Goal: Transaction & Acquisition: Book appointment/travel/reservation

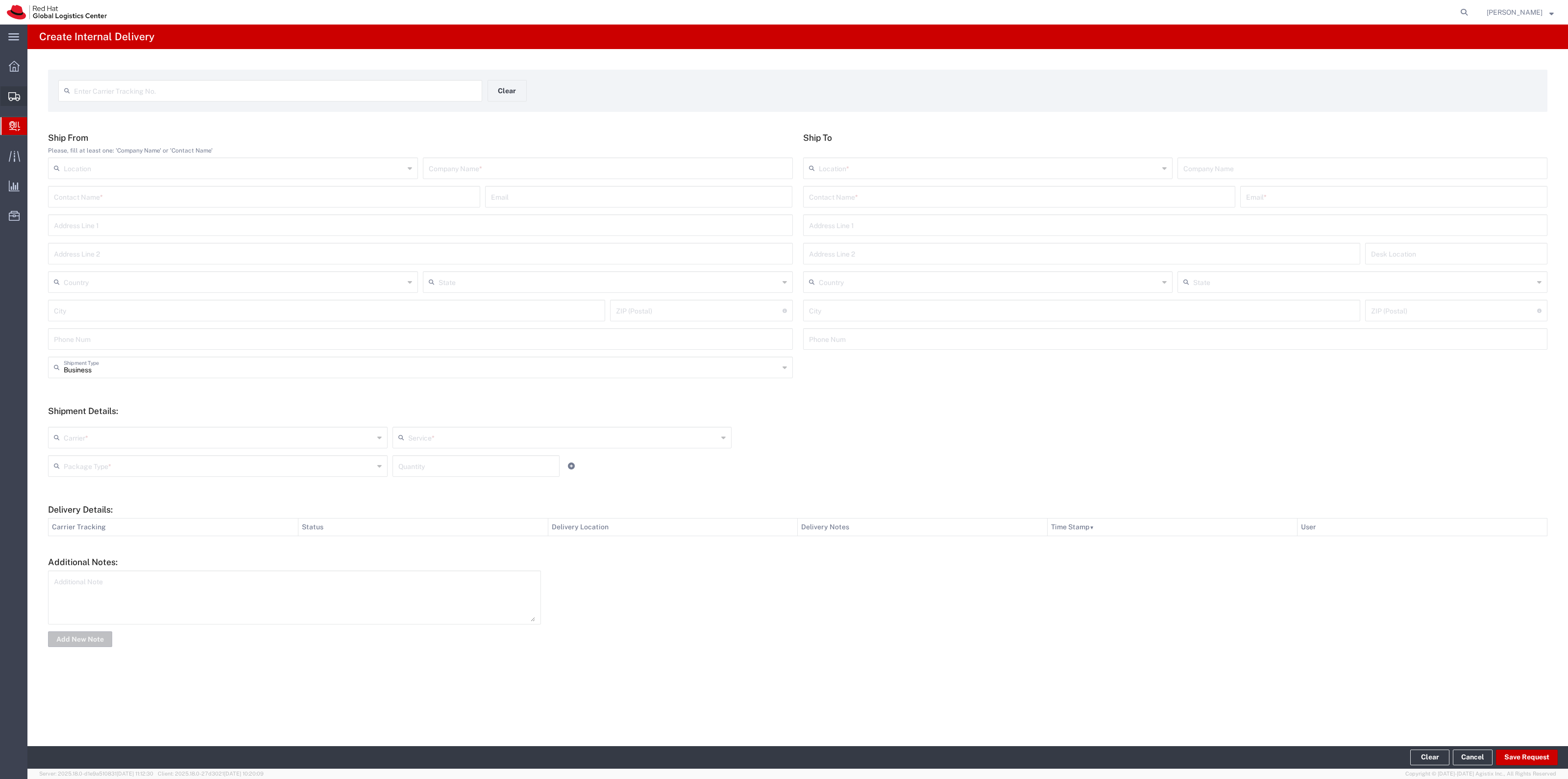
click at [34, 106] on span "Shipments" at bounding box center [30, 96] width 7 height 20
click at [0, 0] on span "Shipment Manager" at bounding box center [0, 0] width 0 height 0
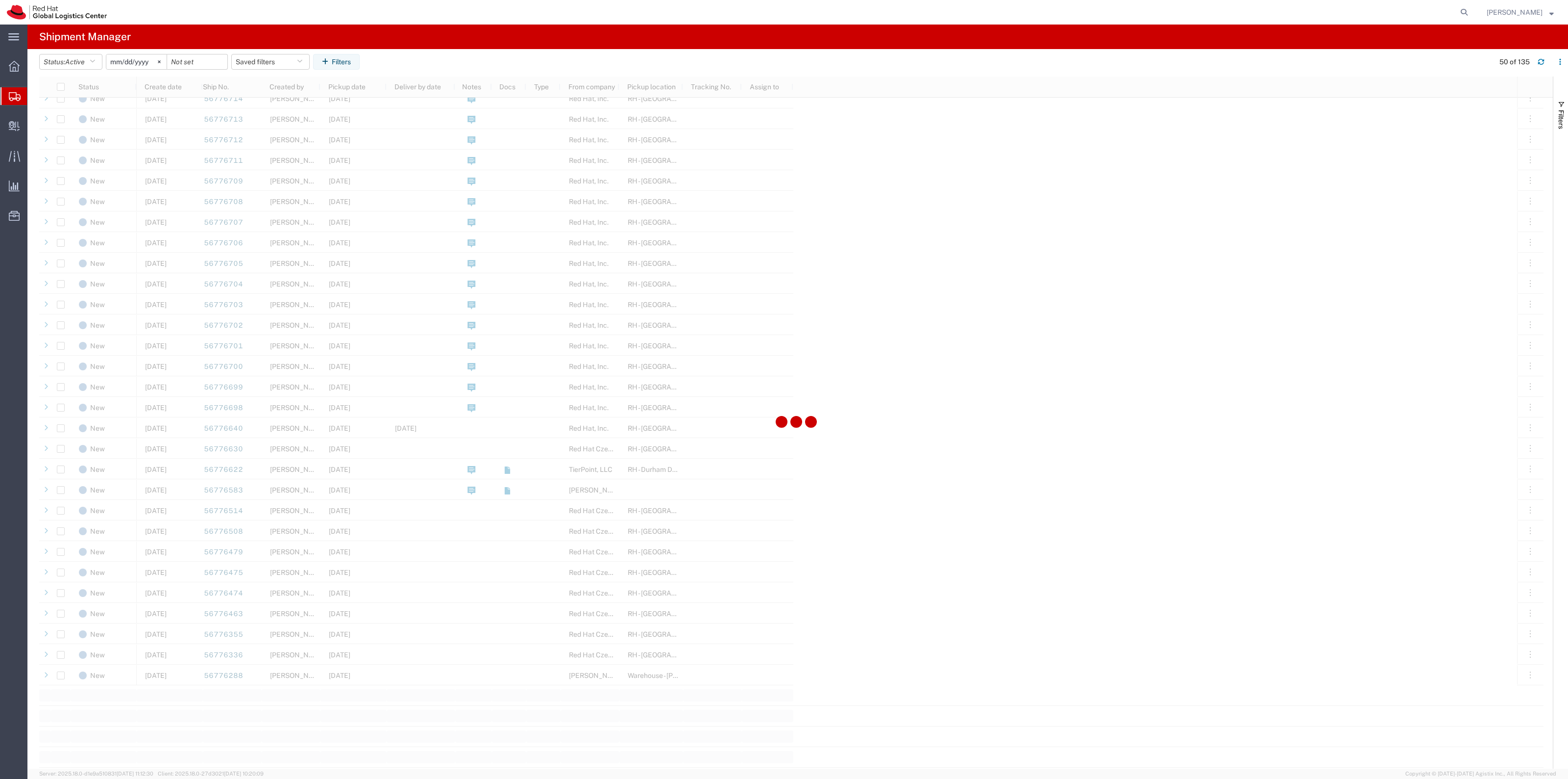
scroll to position [552, 0]
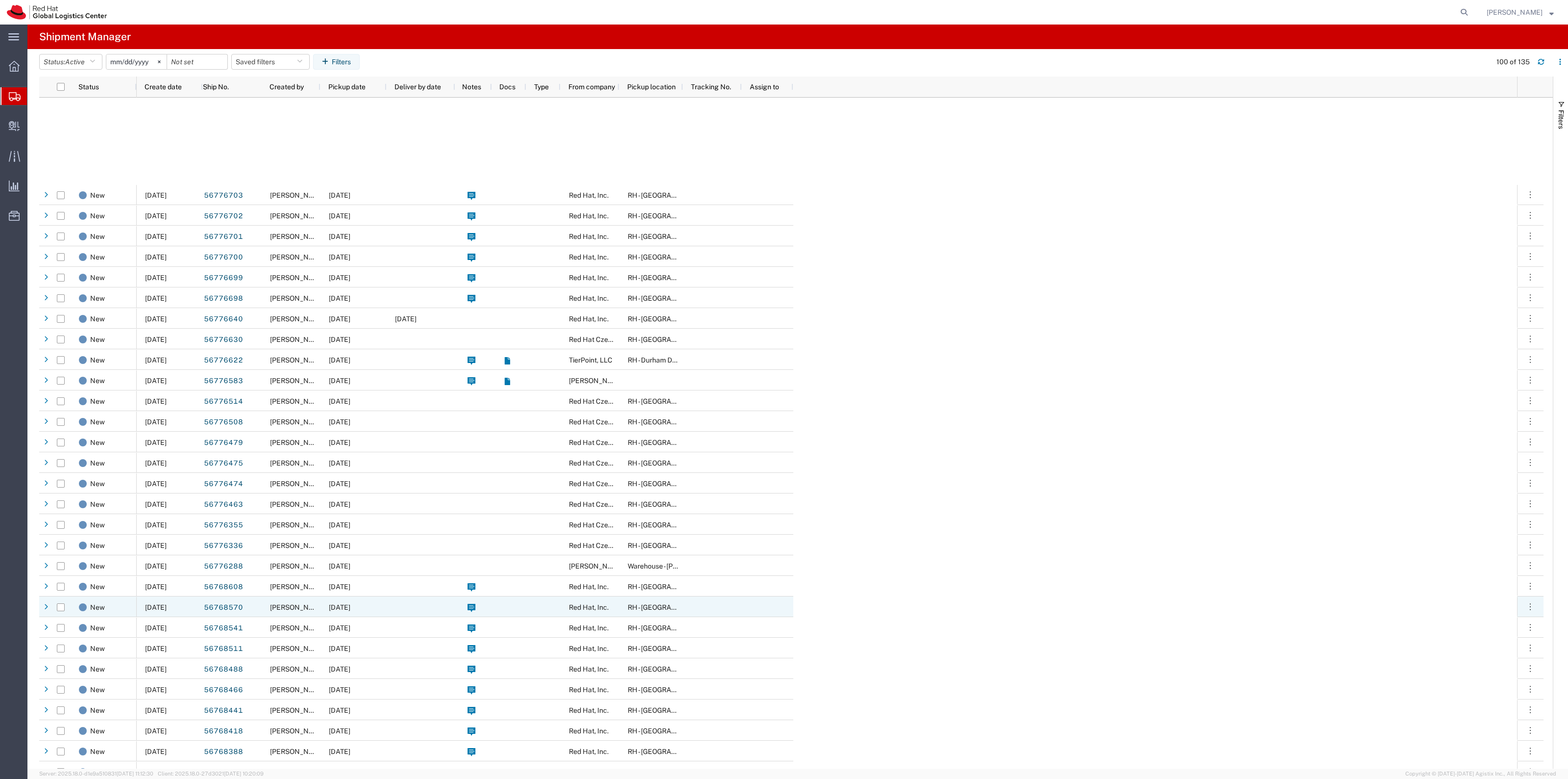
scroll to position [858, 0]
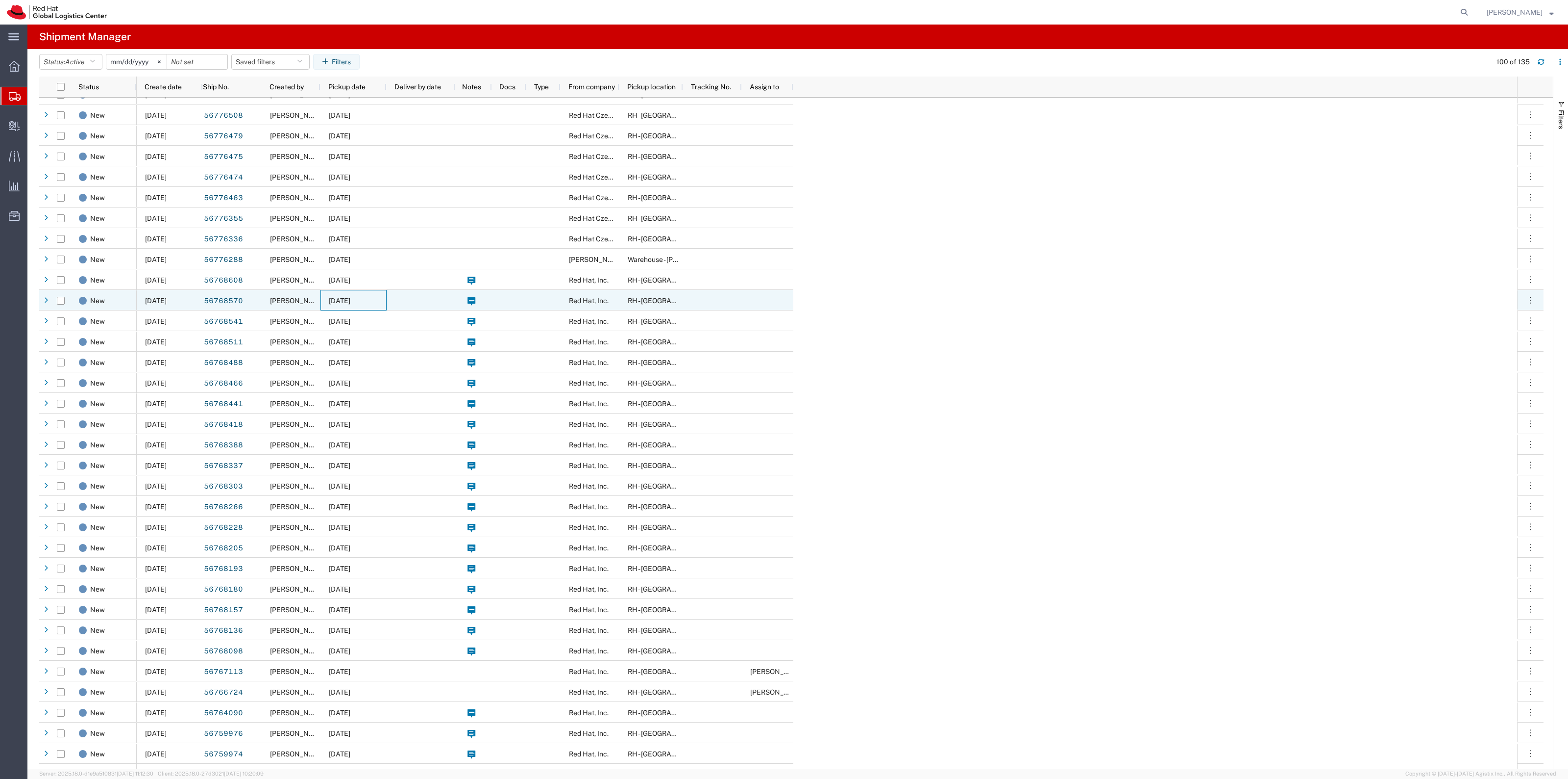
click at [380, 302] on div "09/09/2025" at bounding box center [353, 300] width 66 height 21
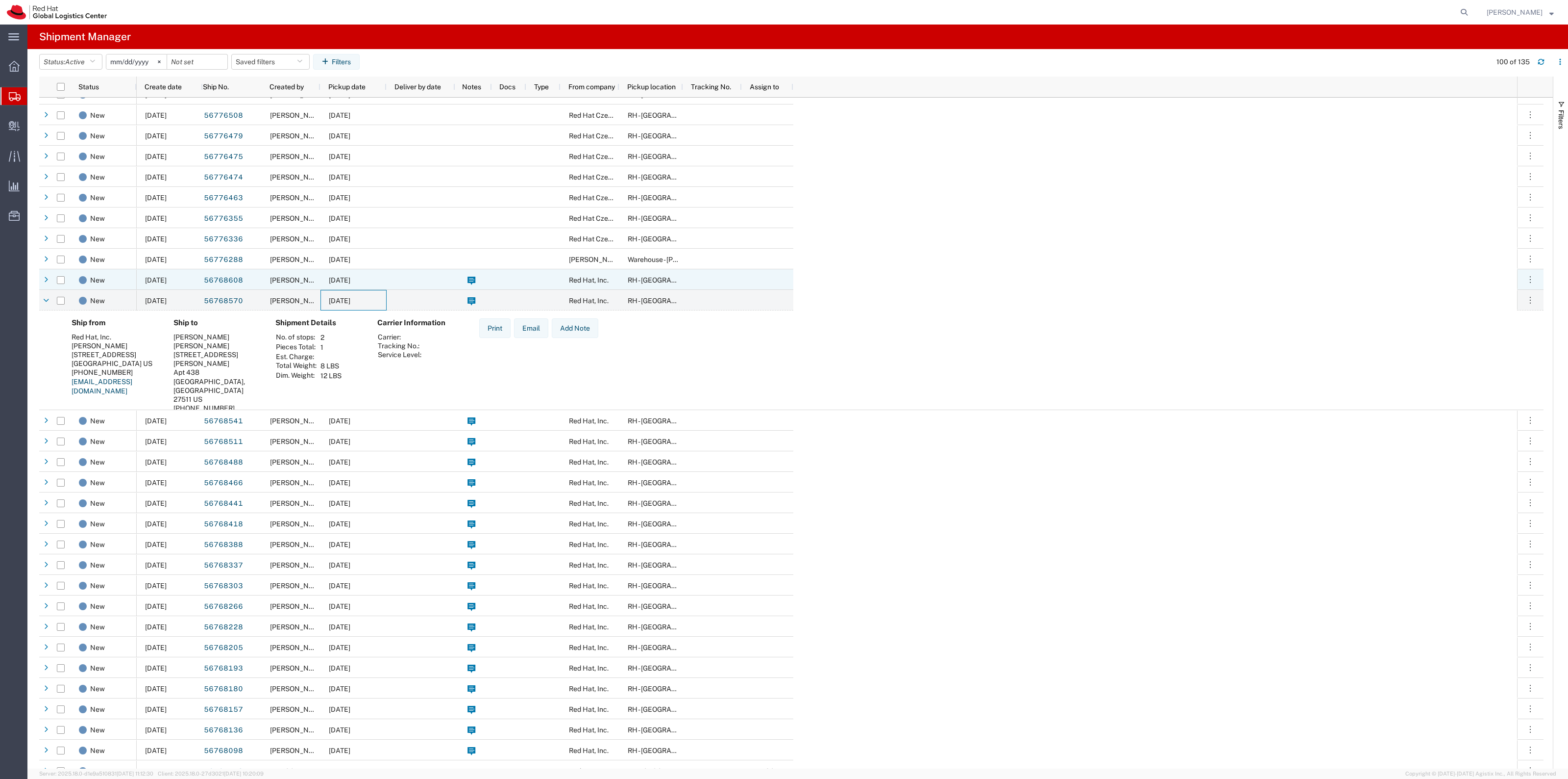
click at [412, 274] on div at bounding box center [420, 279] width 68 height 21
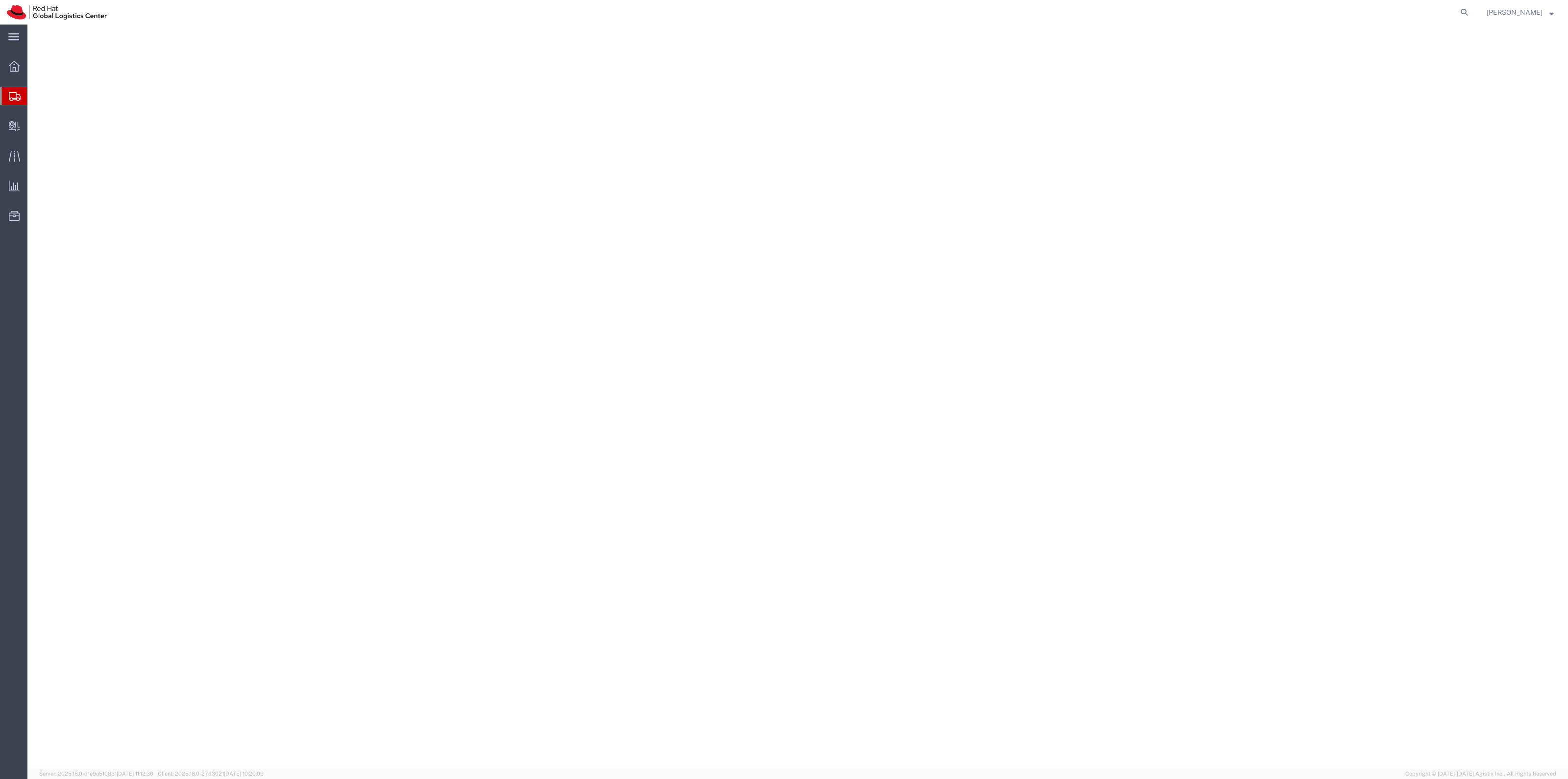
select select "38014"
select select "37929"
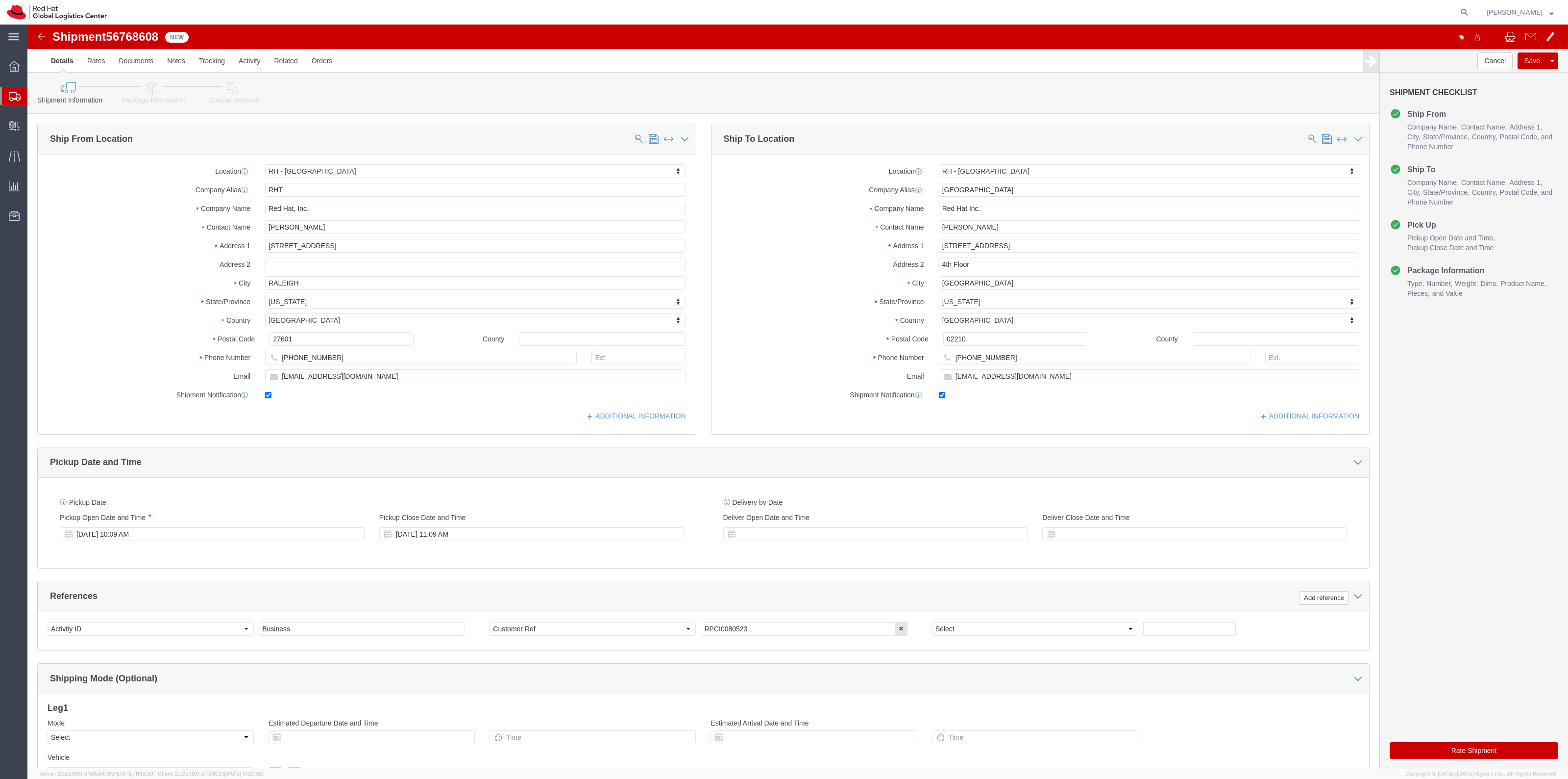
click icon
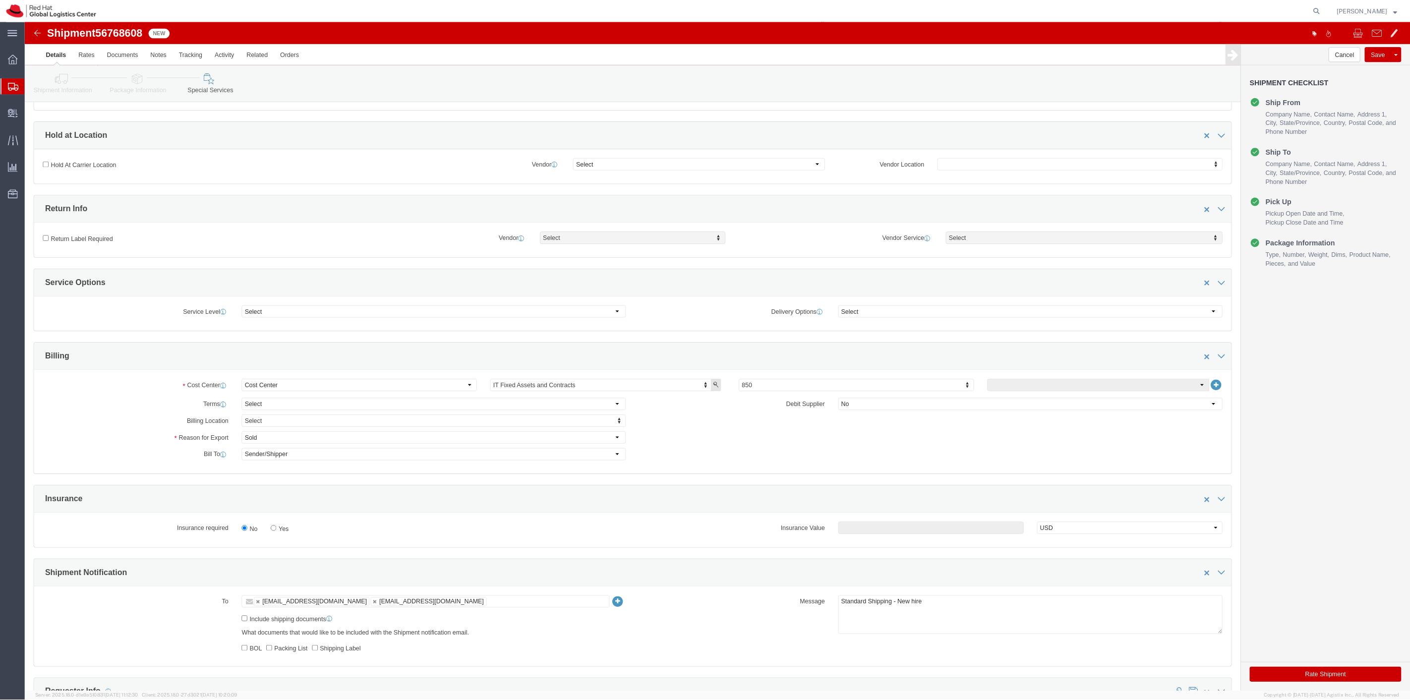
scroll to position [372, 0]
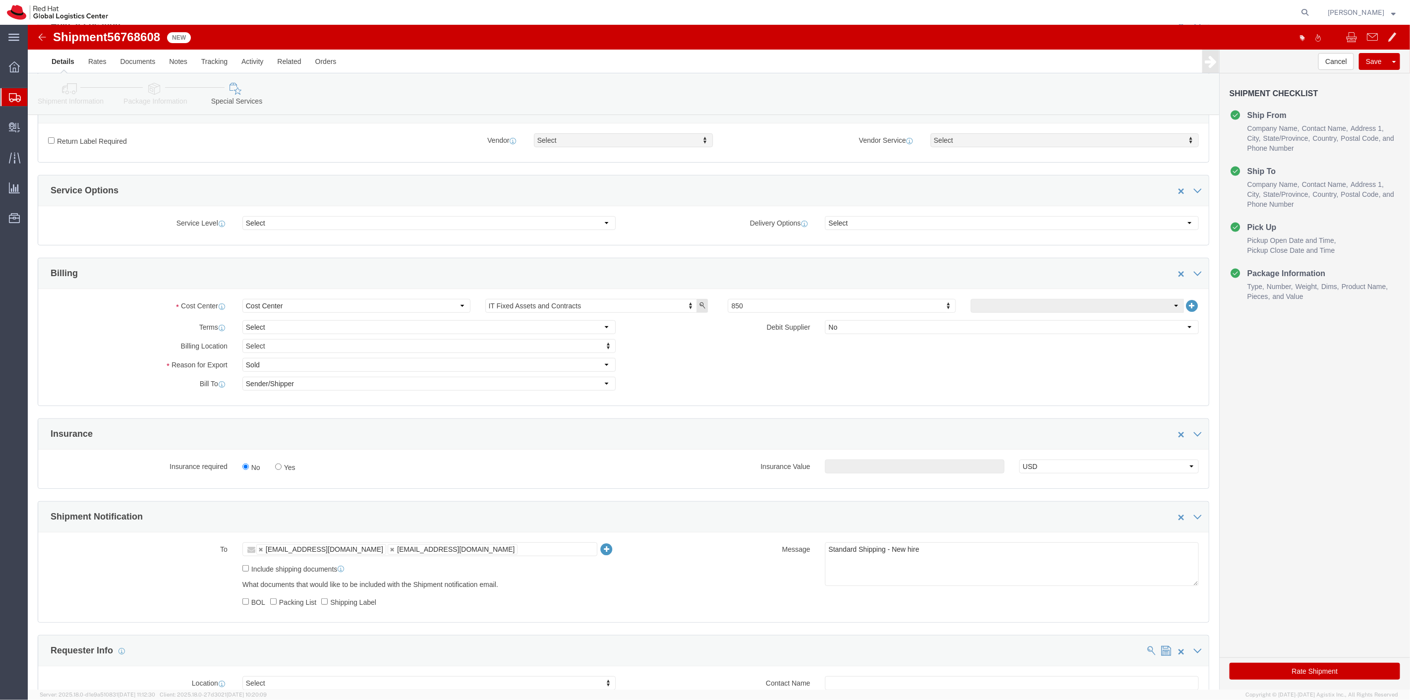
click label "Yes"
click input "Yes"
radio input "true"
click input "text"
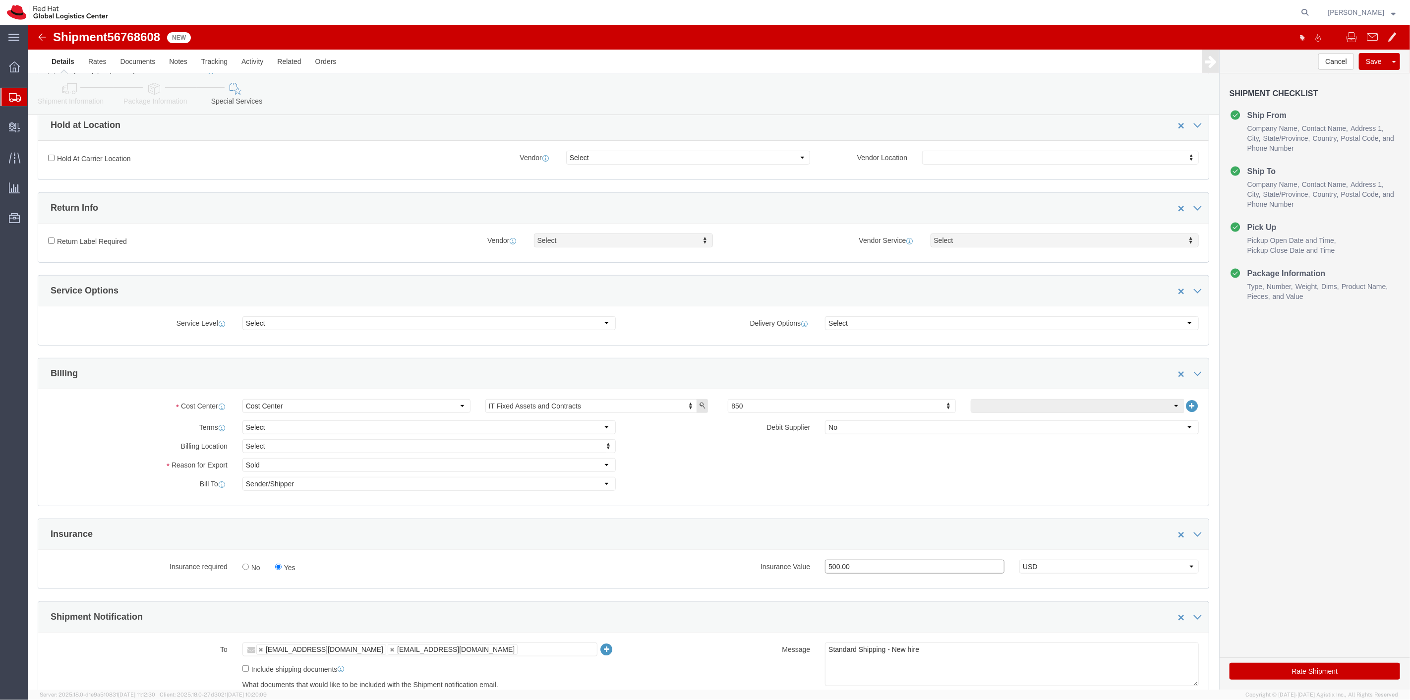
scroll to position [0, 0]
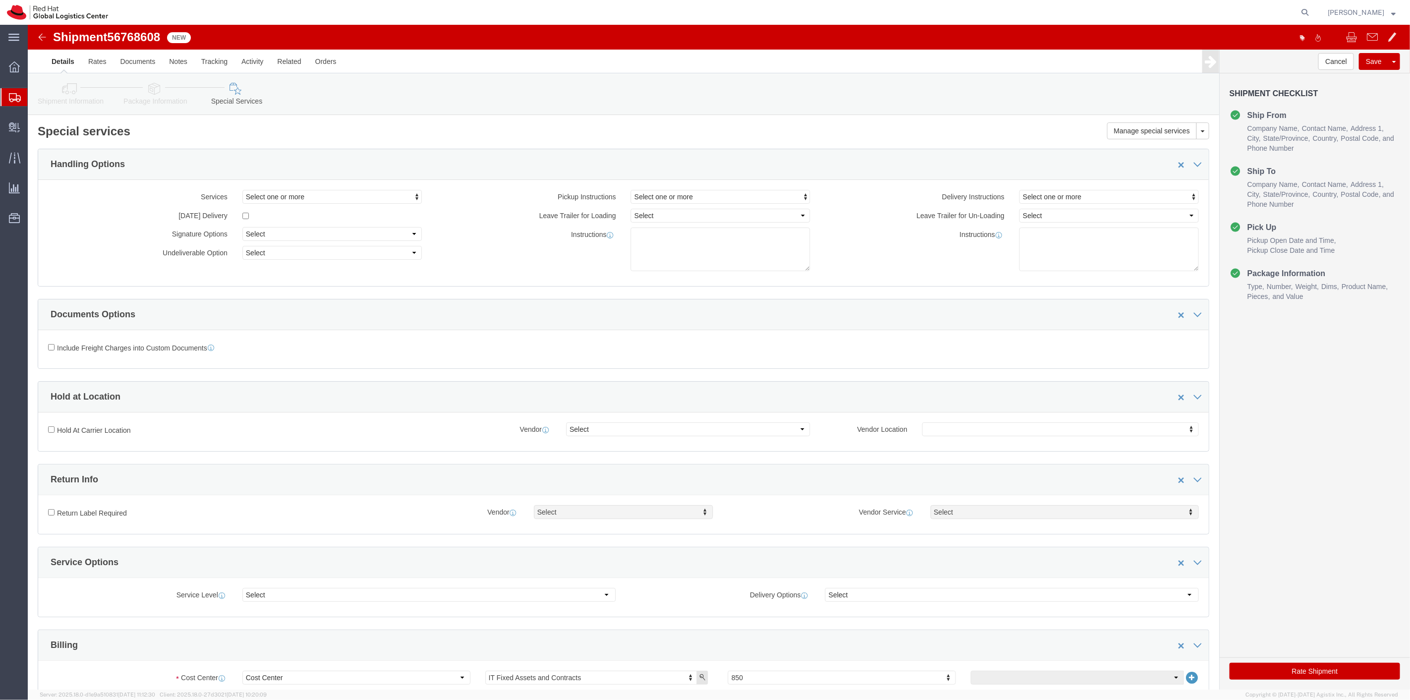
type input "500.00"
click div "Shipment Information Package Information Special Services"
click icon
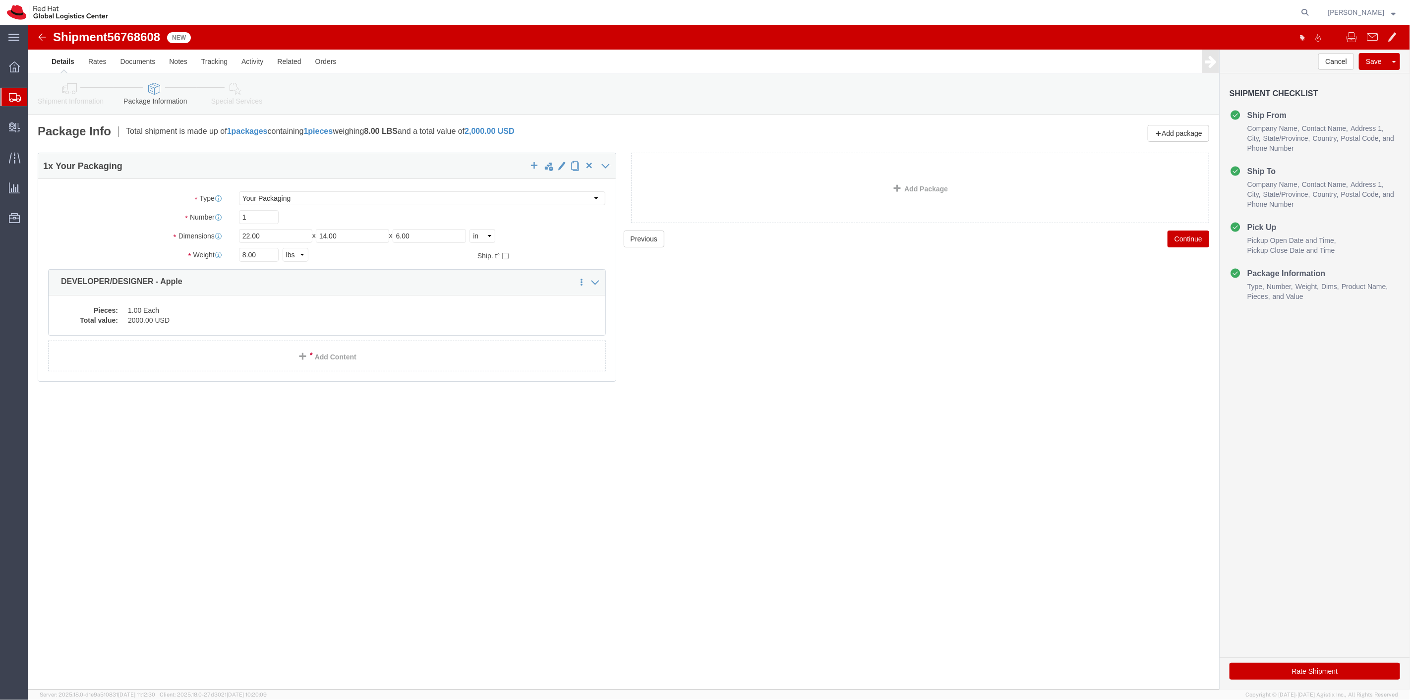
click icon
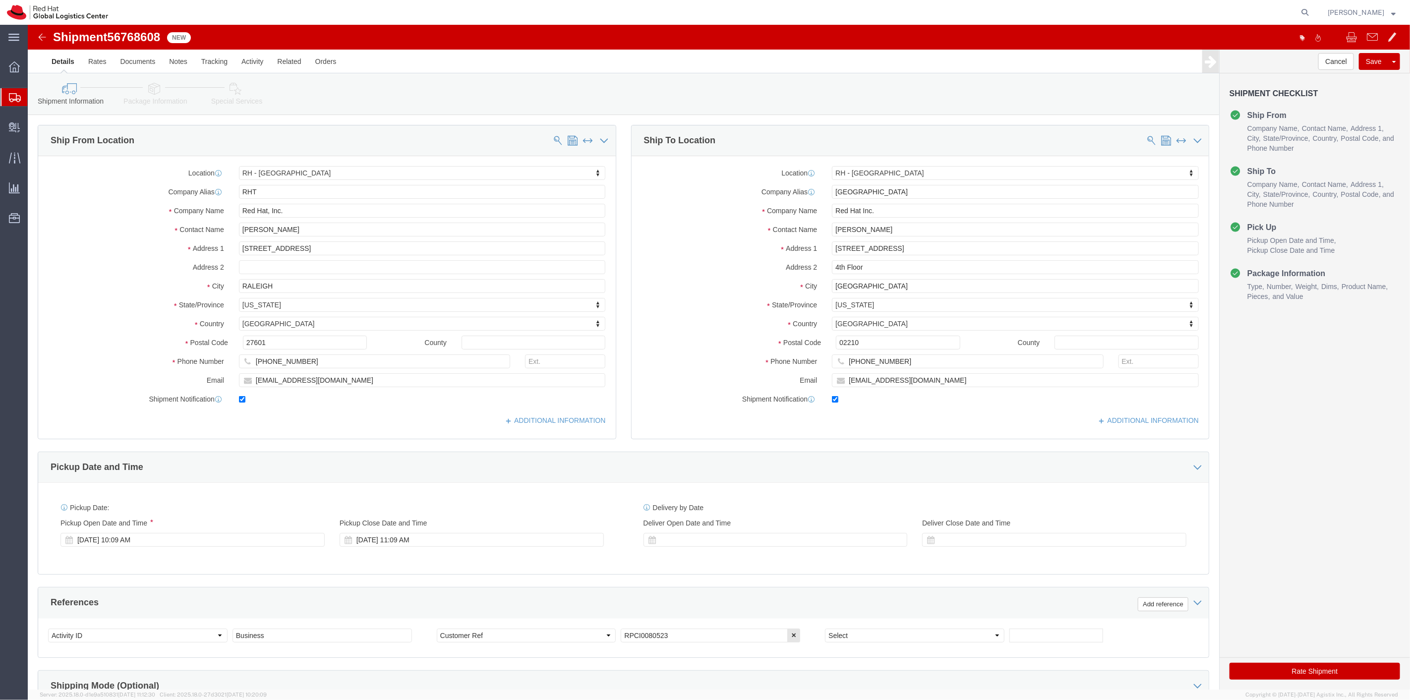
click button "Rate Shipment"
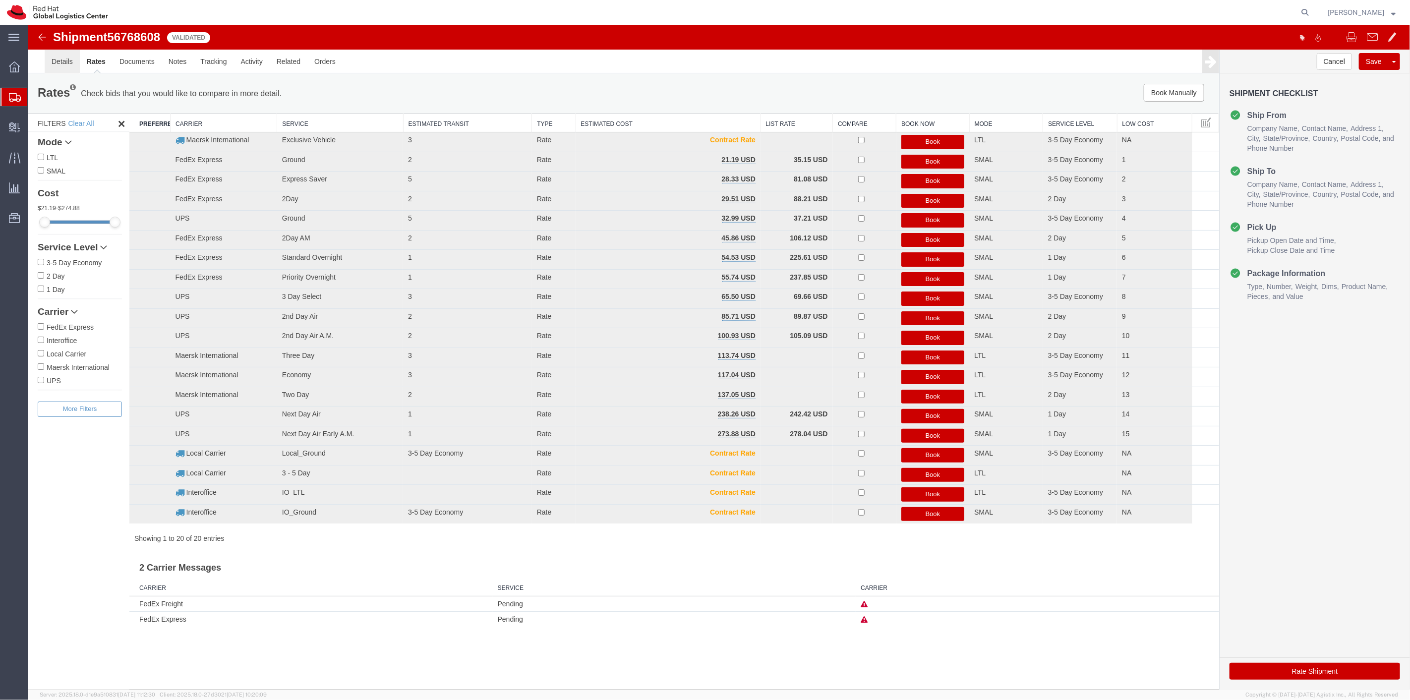
click at [70, 63] on link "Details" at bounding box center [61, 62] width 35 height 24
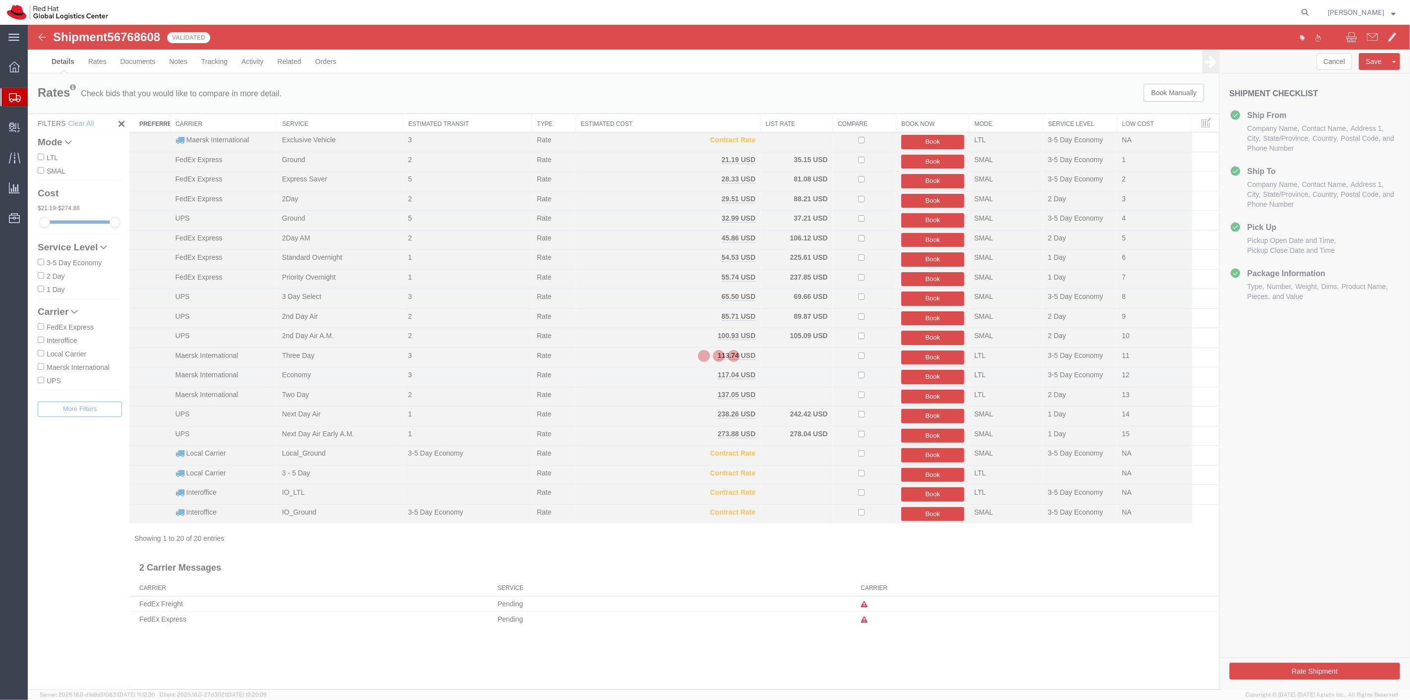
select select "38014"
select select "37929"
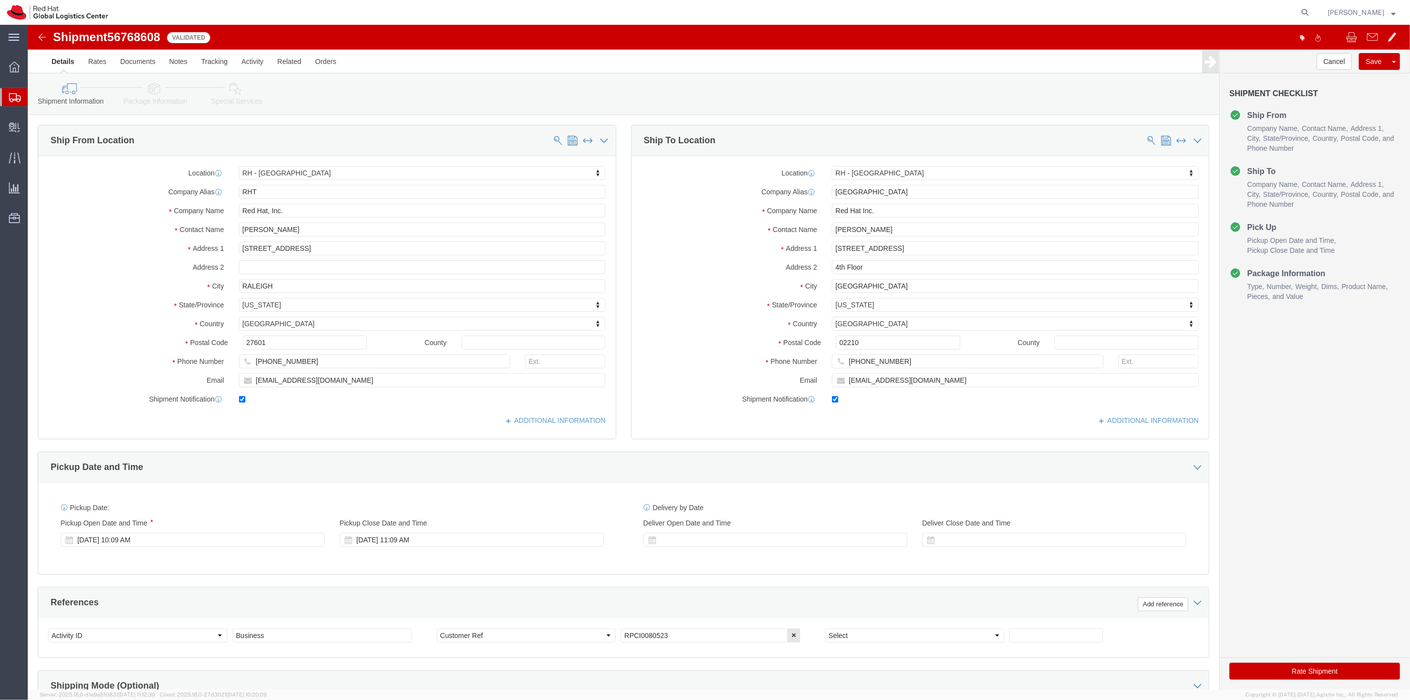
click icon
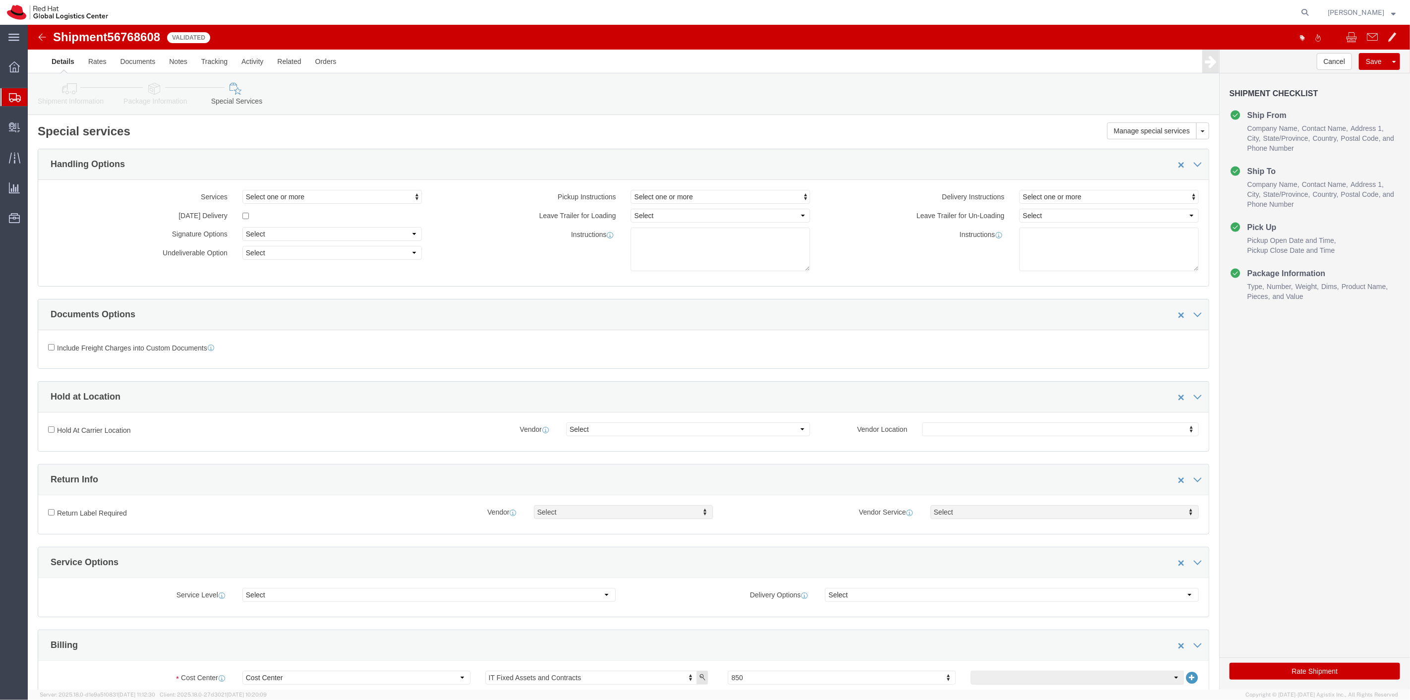
drag, startPoint x: 1251, startPoint y: 650, endPoint x: 1240, endPoint y: 599, distance: 51.6
click button "Rate Shipment"
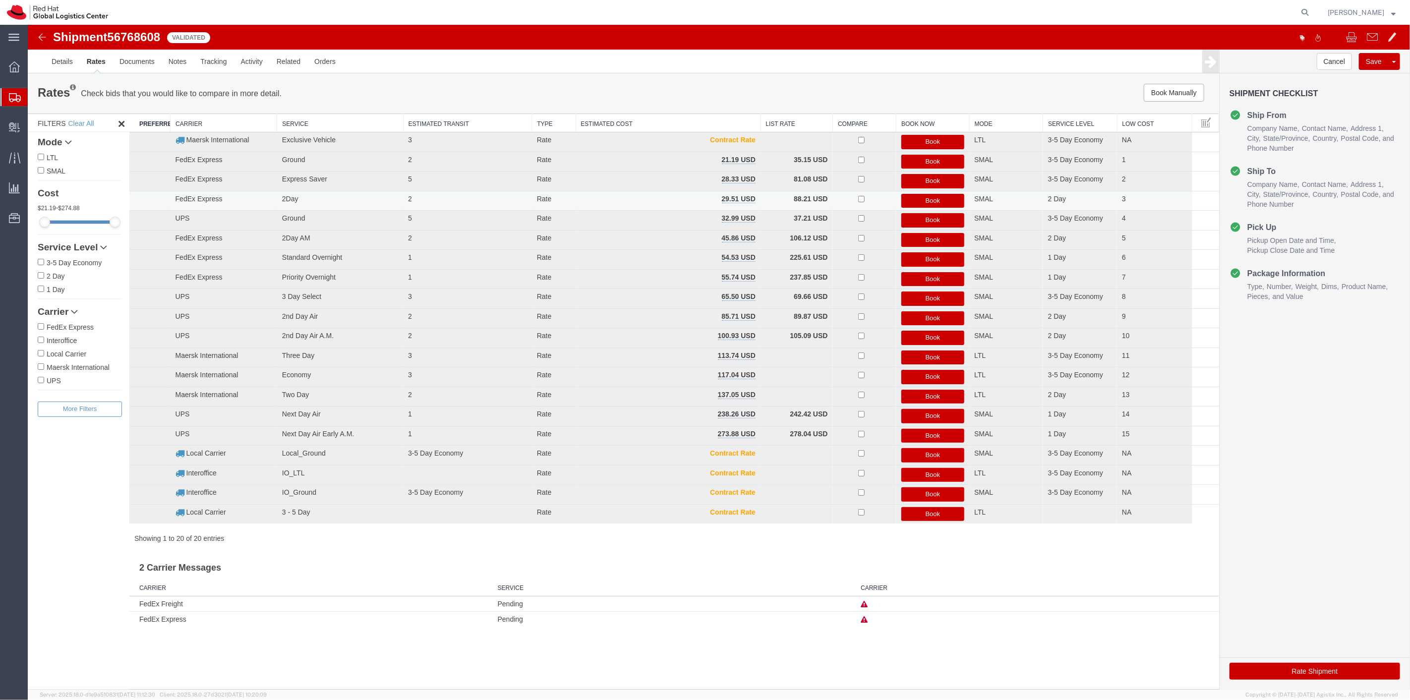
click at [921, 197] on button "Book" at bounding box center [932, 201] width 63 height 14
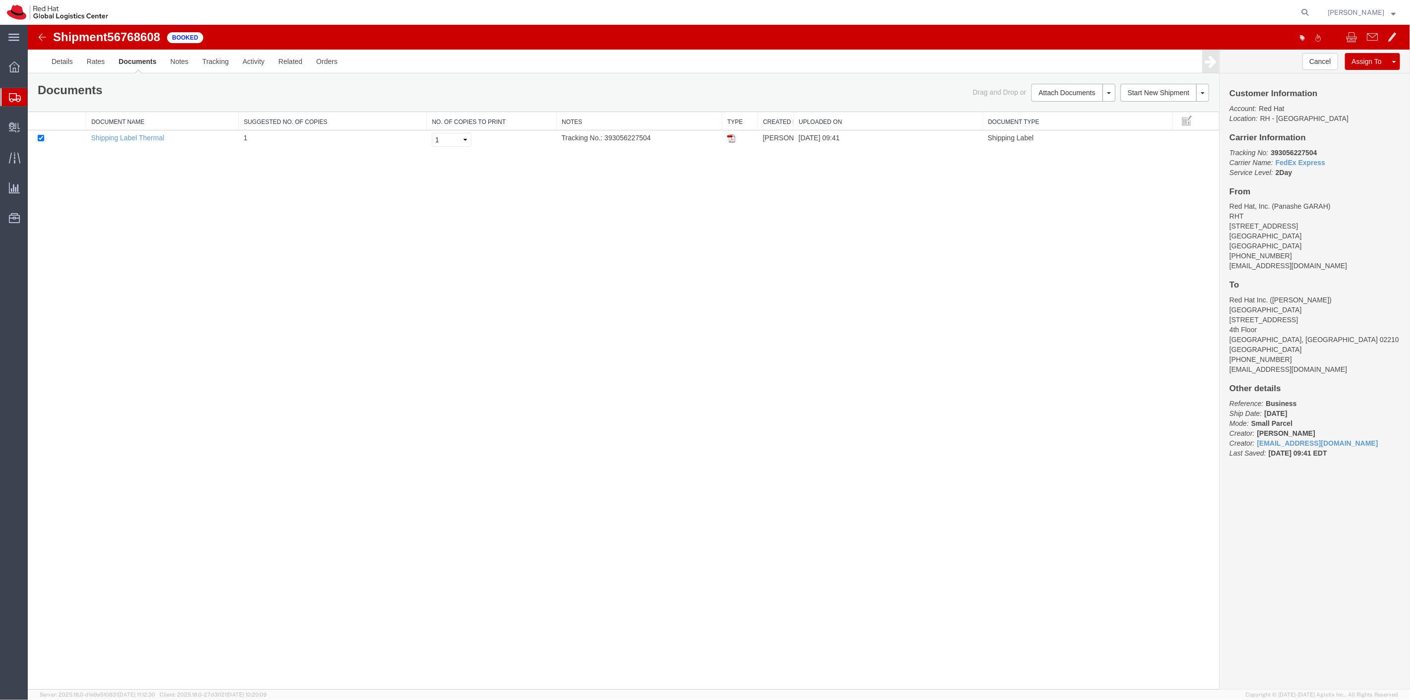
drag, startPoint x: 731, startPoint y: 135, endPoint x: 813, endPoint y: 158, distance: 85.8
click at [731, 135] on img at bounding box center [731, 138] width 8 height 8
